Goal: Transaction & Acquisition: Purchase product/service

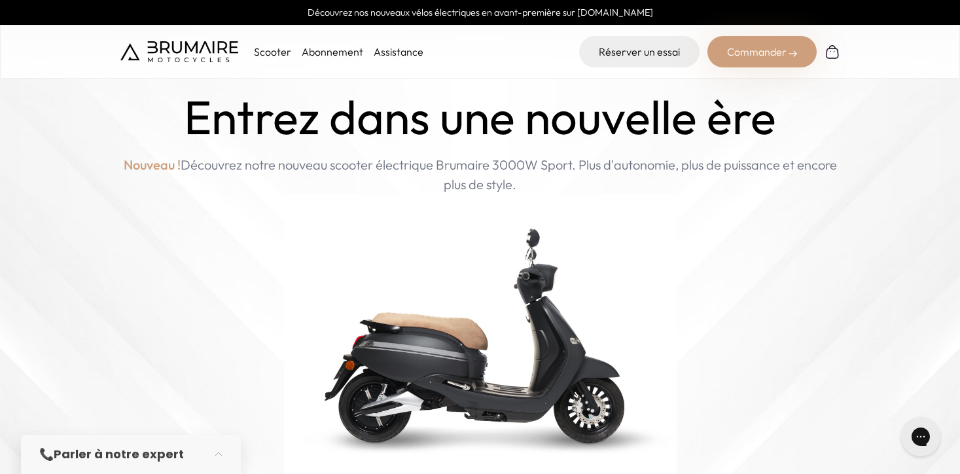
click at [760, 44] on div "Commander" at bounding box center [761, 51] width 109 height 31
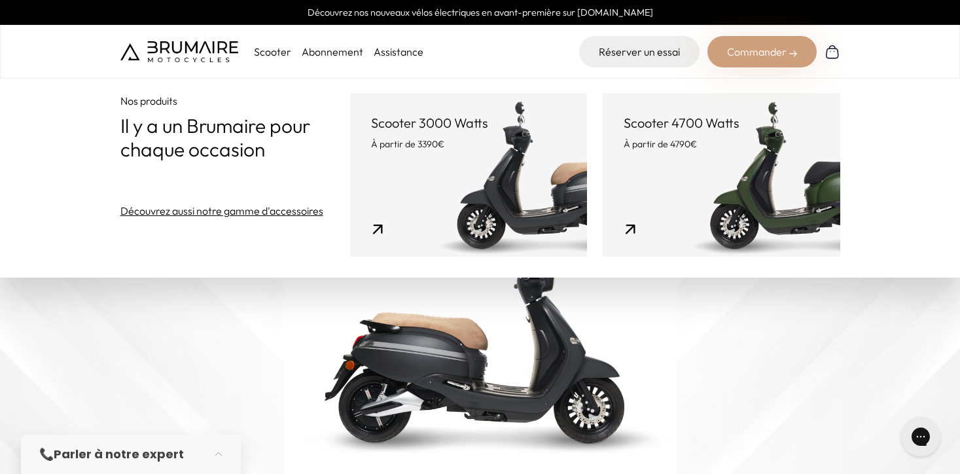
click at [470, 158] on link "Scooter 3000 Watts À partir de 3390€" at bounding box center [468, 175] width 237 height 164
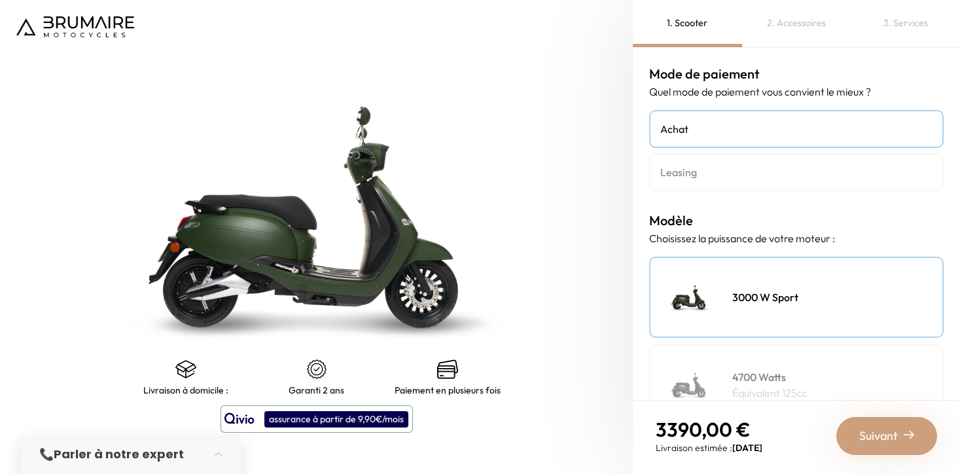
click at [710, 173] on h4 "Leasing" at bounding box center [796, 172] width 272 height 16
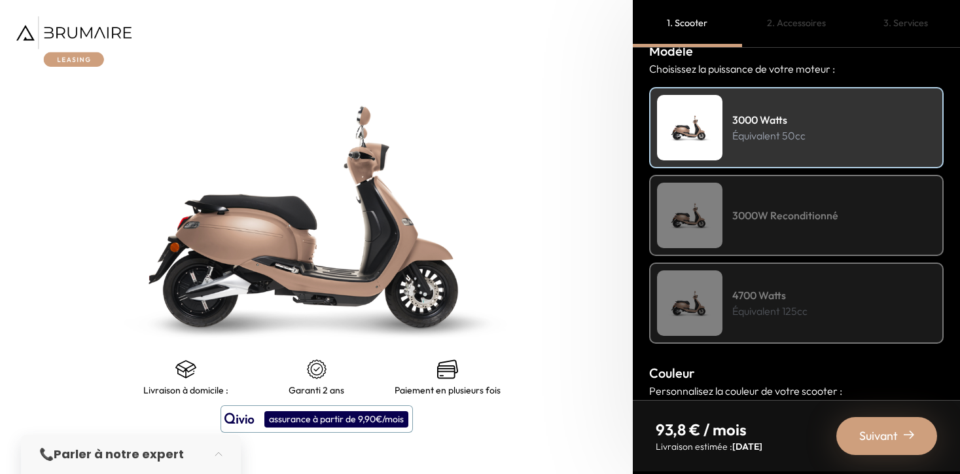
scroll to position [173, 0]
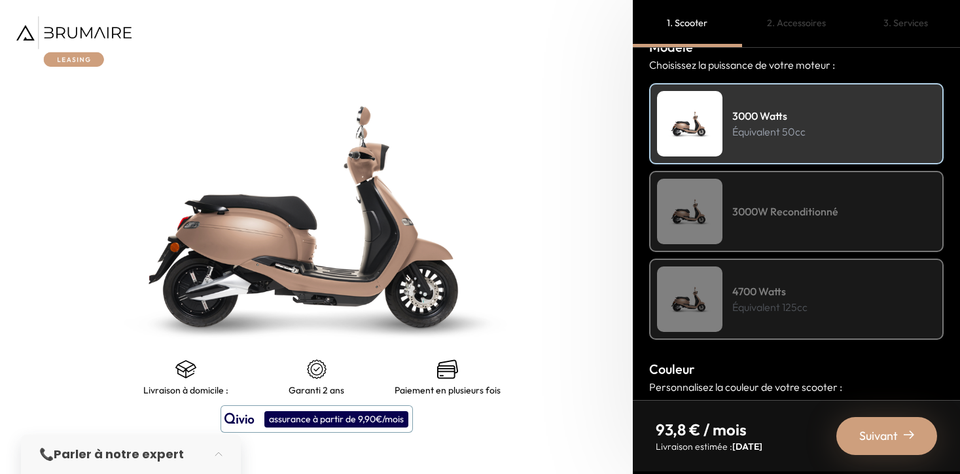
click at [771, 220] on div "3000W Reconditionné" at bounding box center [796, 211] width 294 height 81
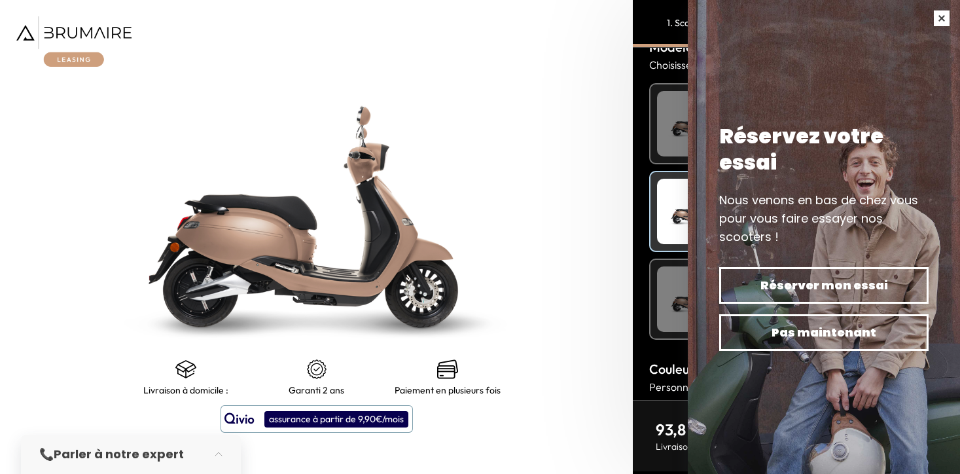
click at [943, 17] on button "button" at bounding box center [941, 18] width 37 height 37
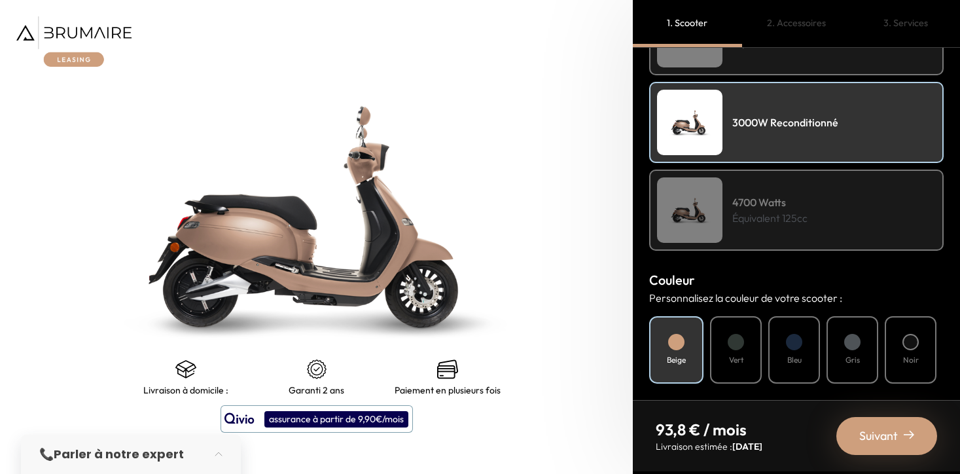
scroll to position [263, 0]
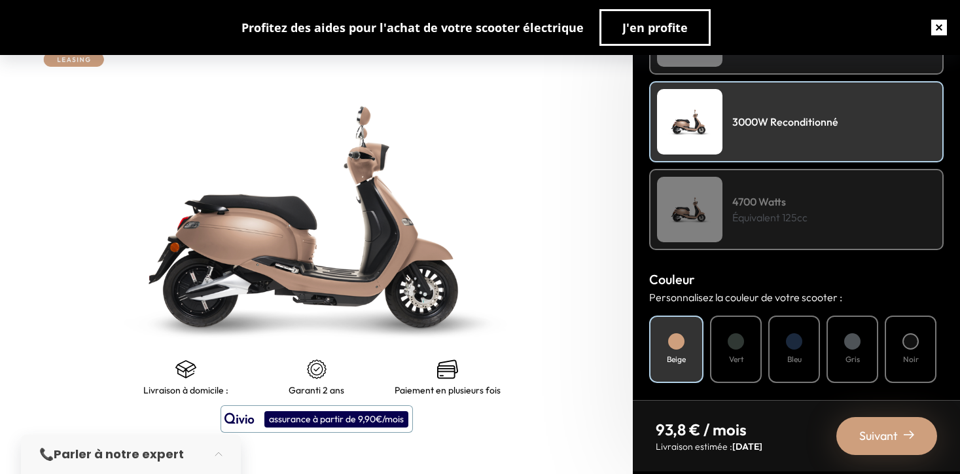
click at [944, 20] on button "button" at bounding box center [939, 28] width 42 height 42
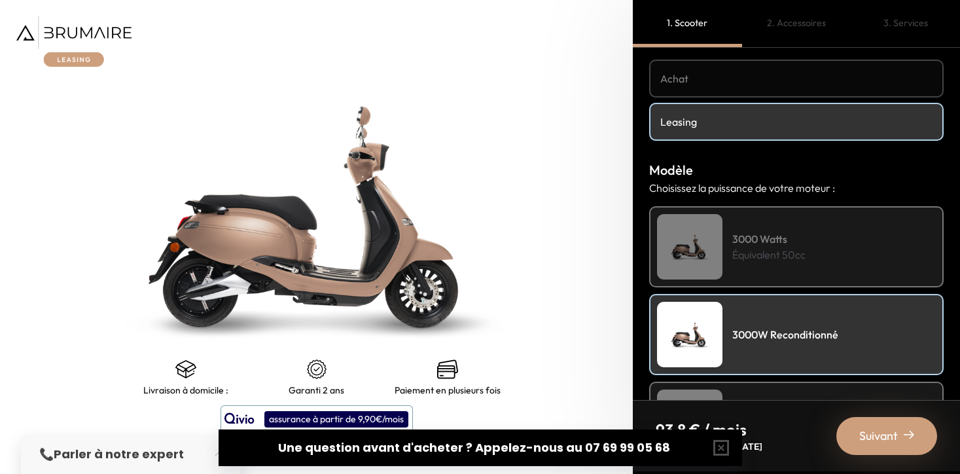
scroll to position [0, 0]
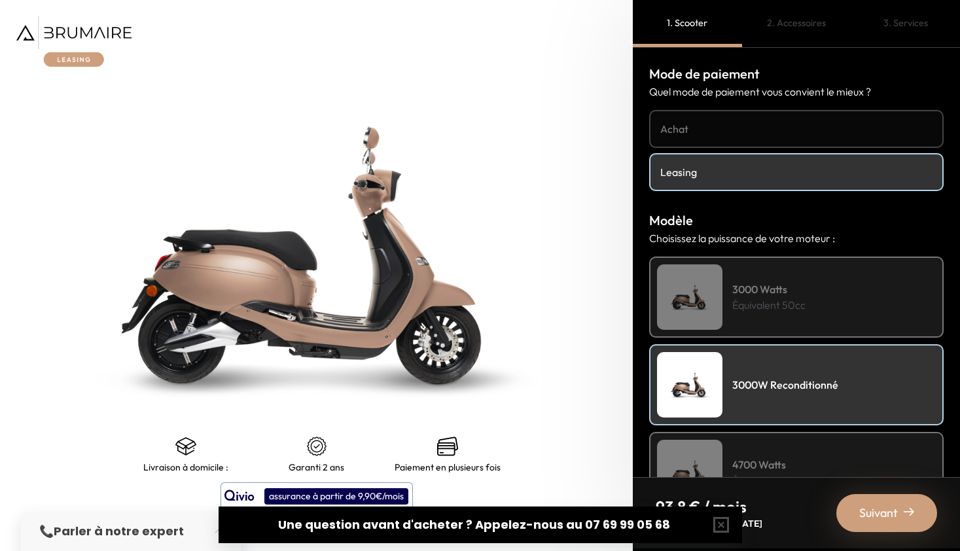
click at [108, 69] on nav at bounding box center [316, 41] width 633 height 83
click at [138, 473] on div "📞 Parler à notre expert" at bounding box center [131, 531] width 220 height 39
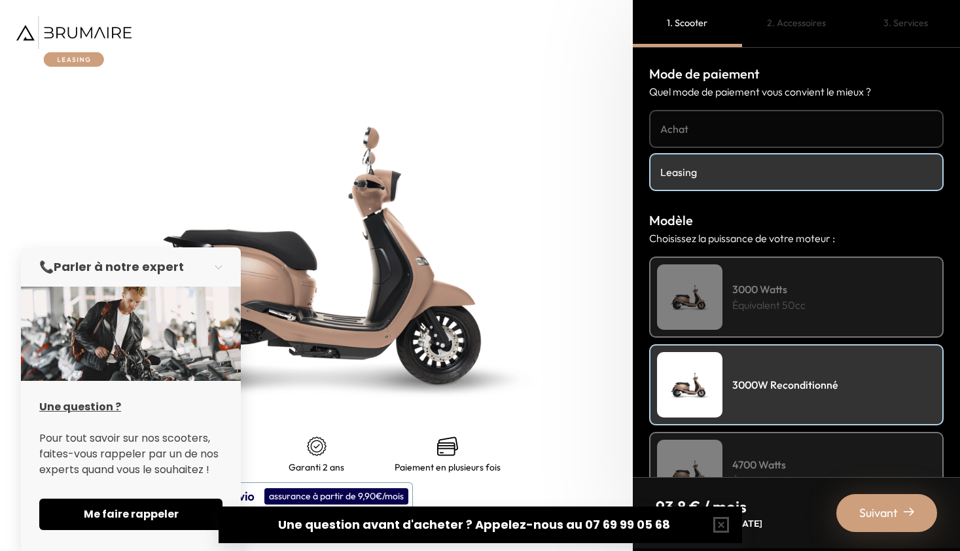
click at [426, 171] on img at bounding box center [316, 255] width 791 height 689
click at [298, 56] on nav at bounding box center [316, 41] width 633 height 83
